Goal: Book appointment/travel/reservation

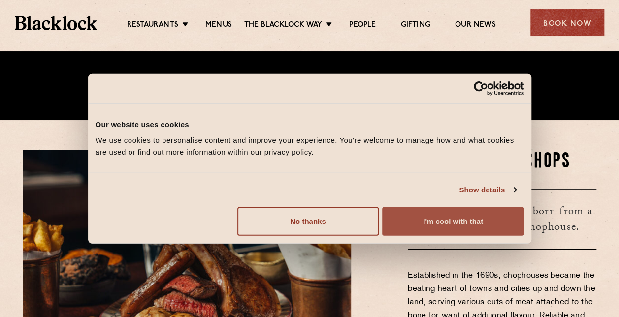
click at [424, 229] on button "I'm cool with that" at bounding box center [452, 221] width 141 height 29
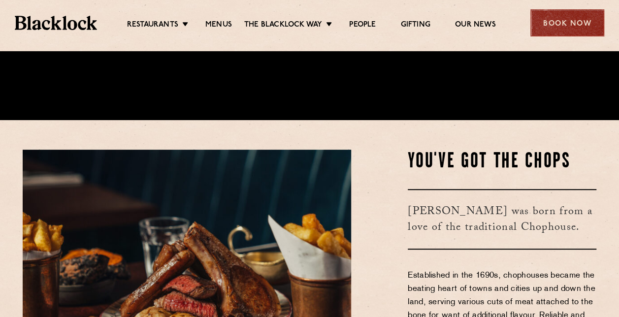
click at [555, 29] on div "Book Now" at bounding box center [567, 22] width 74 height 27
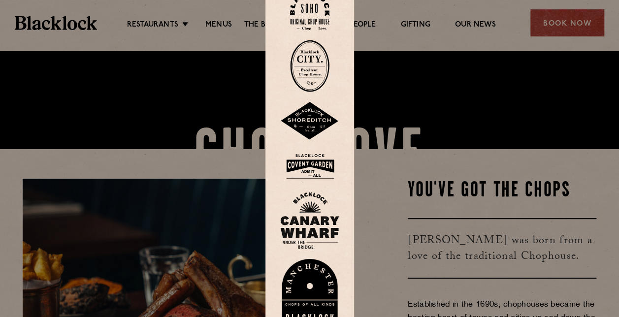
scroll to position [148, 0]
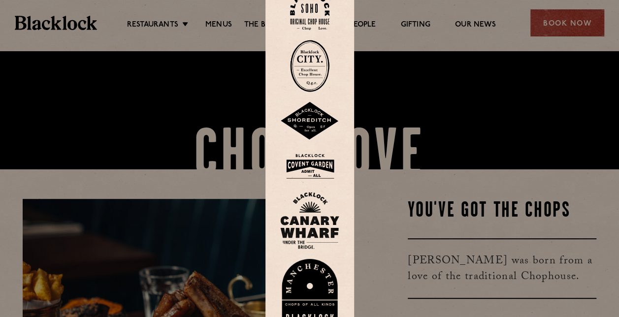
click at [326, 221] on img at bounding box center [309, 220] width 59 height 57
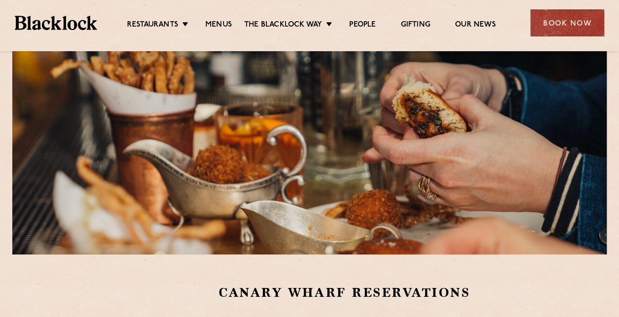
scroll to position [98, 0]
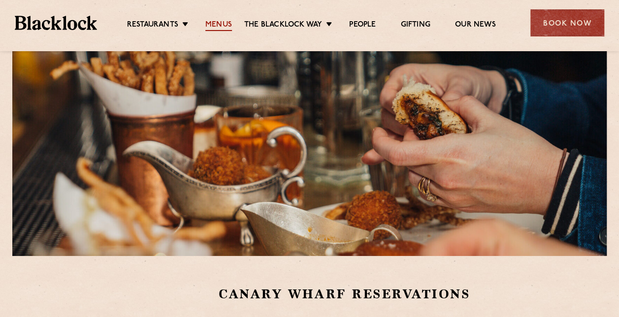
click at [227, 24] on link "Menus" at bounding box center [218, 25] width 27 height 11
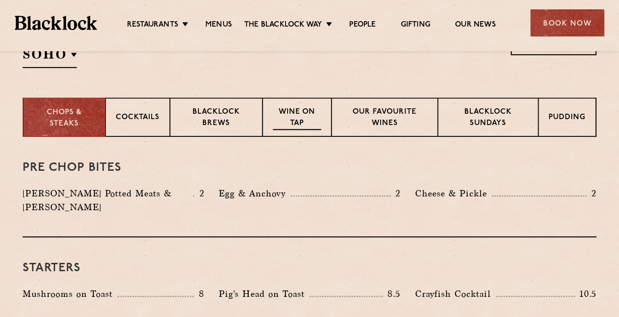
scroll to position [295, 0]
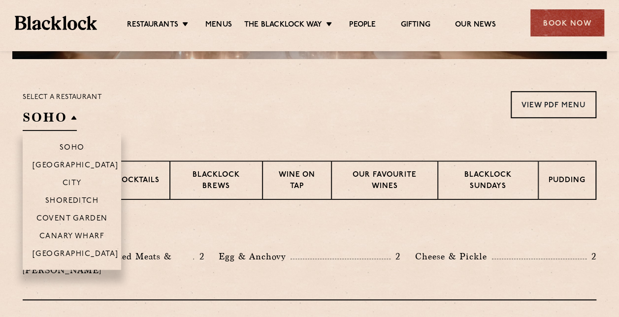
click at [72, 119] on h2 "SOHO" at bounding box center [50, 120] width 54 height 22
click at [89, 234] on p "Canary Wharf" at bounding box center [71, 237] width 65 height 10
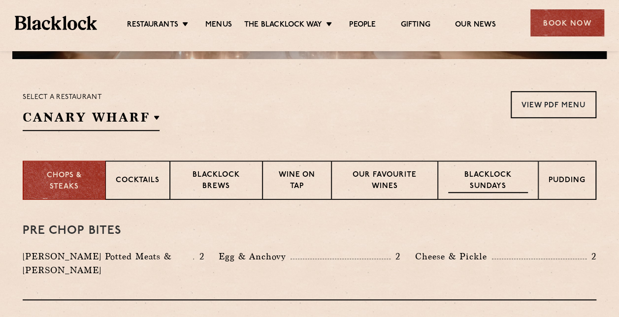
click at [508, 182] on p "Blacklock Sundays" at bounding box center [488, 181] width 80 height 23
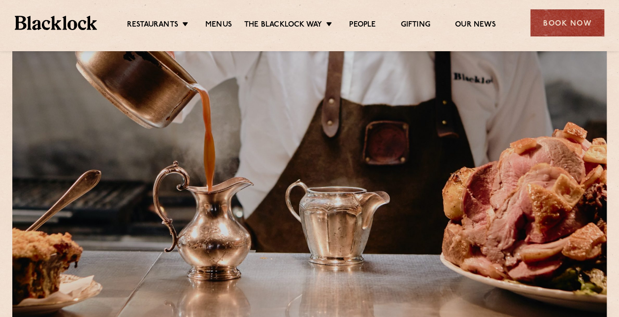
scroll to position [0, 0]
